Goal: Information Seeking & Learning: Check status

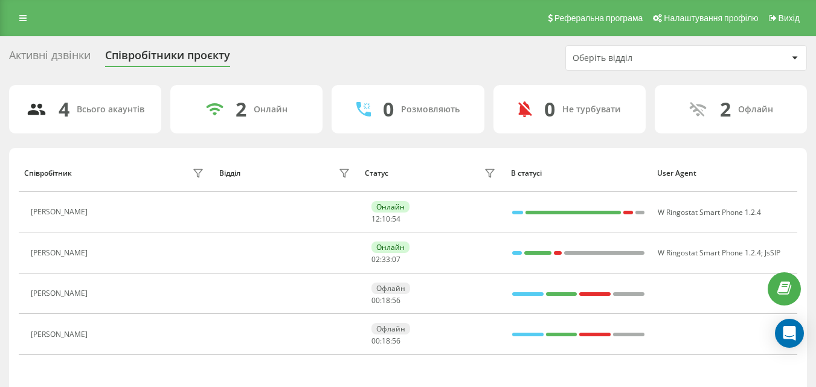
click at [51, 54] on div "Активні дзвінки" at bounding box center [50, 58] width 82 height 19
click at [19, 15] on icon at bounding box center [22, 18] width 7 height 8
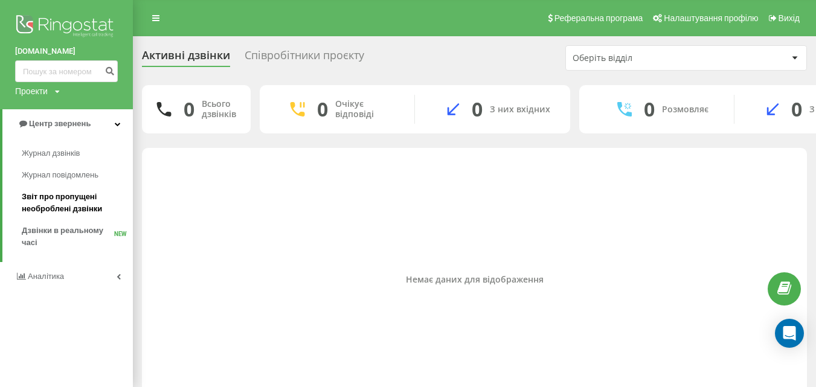
click at [51, 208] on span "Звіт про пропущені необроблені дзвінки" at bounding box center [74, 203] width 105 height 24
